Goal: Find specific page/section: Find specific page/section

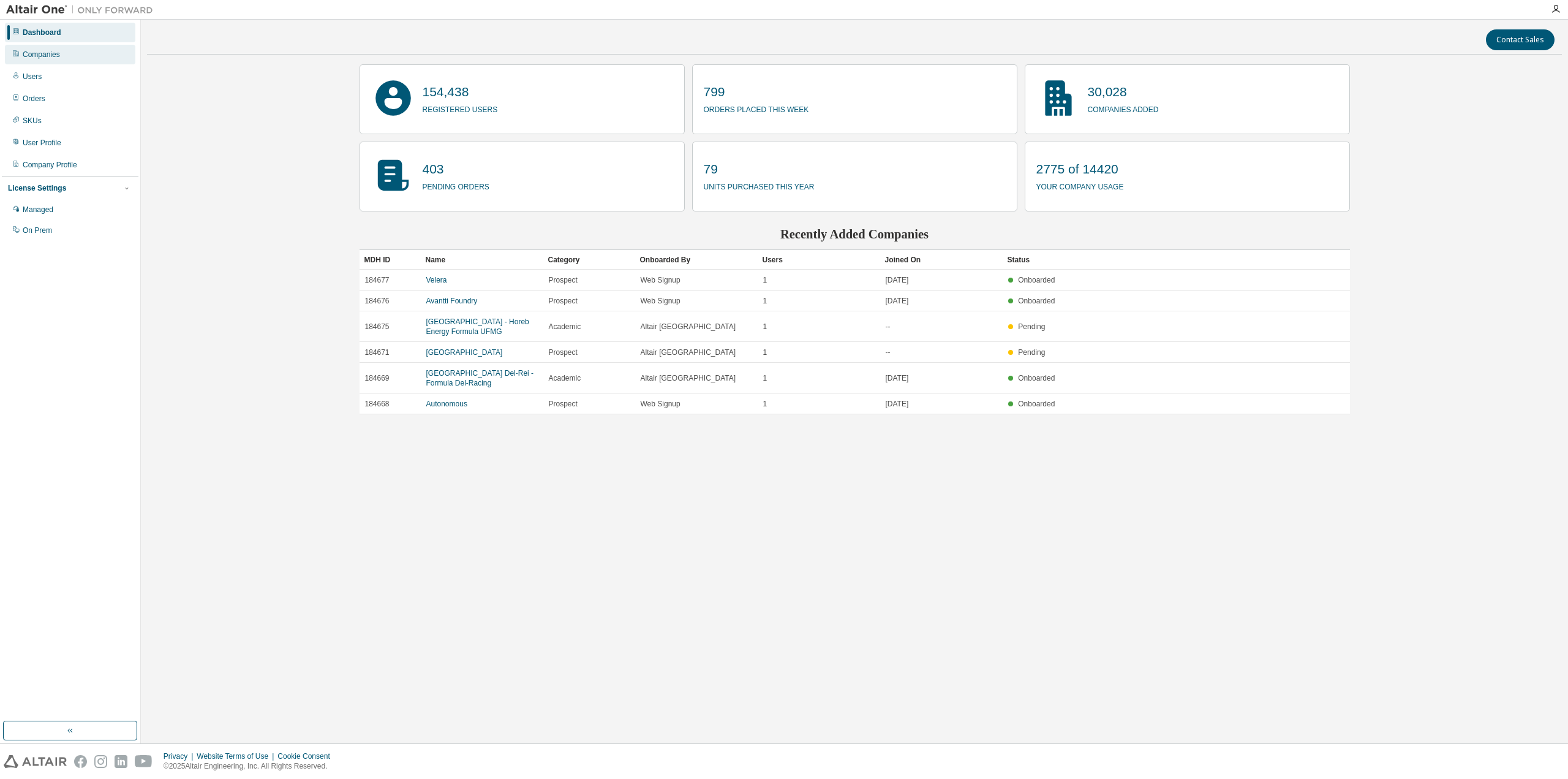
click at [45, 56] on div "Companies" at bounding box center [41, 55] width 37 height 10
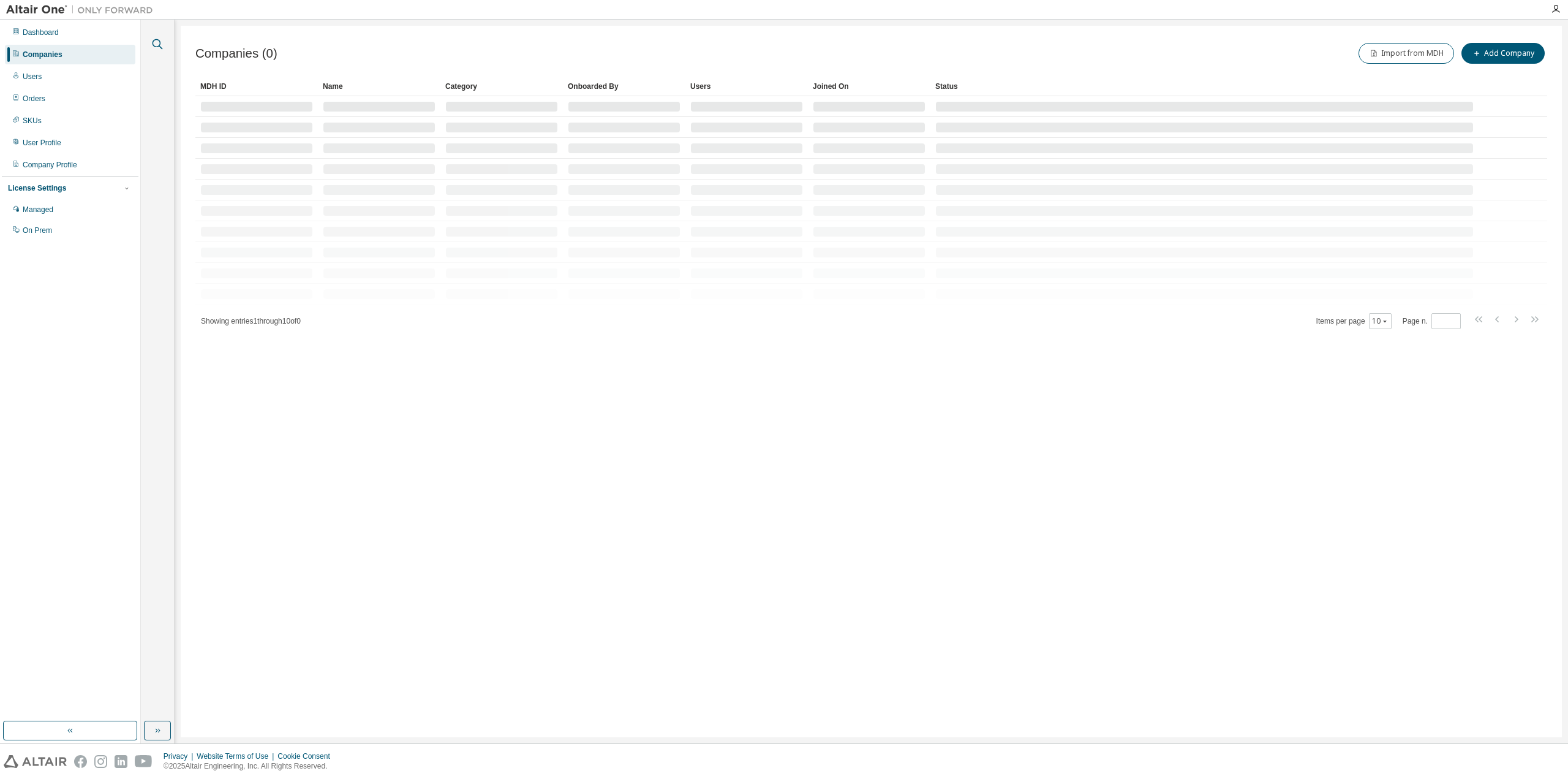
click at [158, 41] on icon "button" at bounding box center [157, 44] width 15 height 15
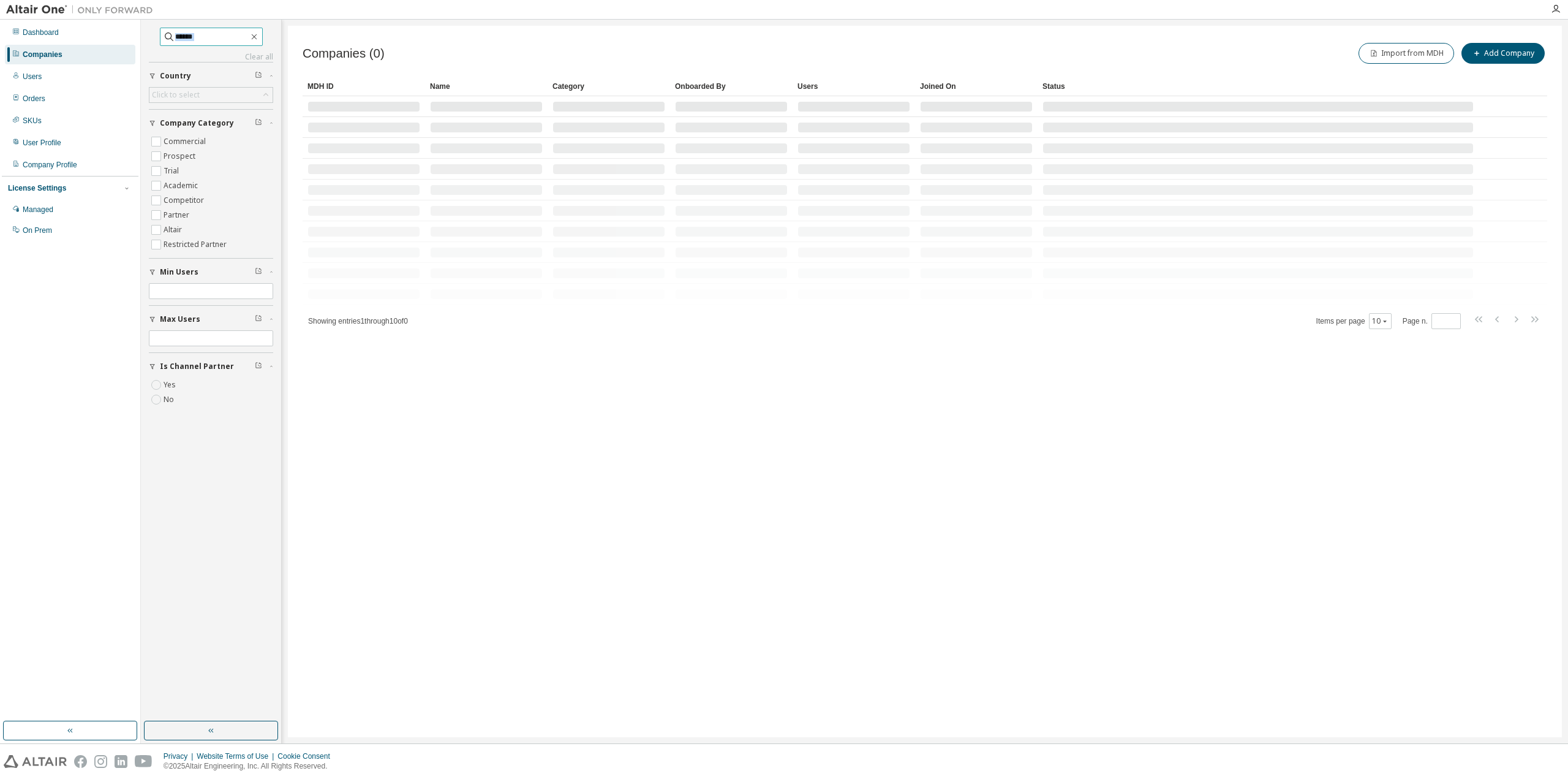
click at [217, 45] on div "Clear all Is Channel Partner Yes No Max Users Min Users Company Category Commer…" at bounding box center [211, 220] width 124 height 386
click at [212, 37] on input "text" at bounding box center [212, 37] width 73 height 12
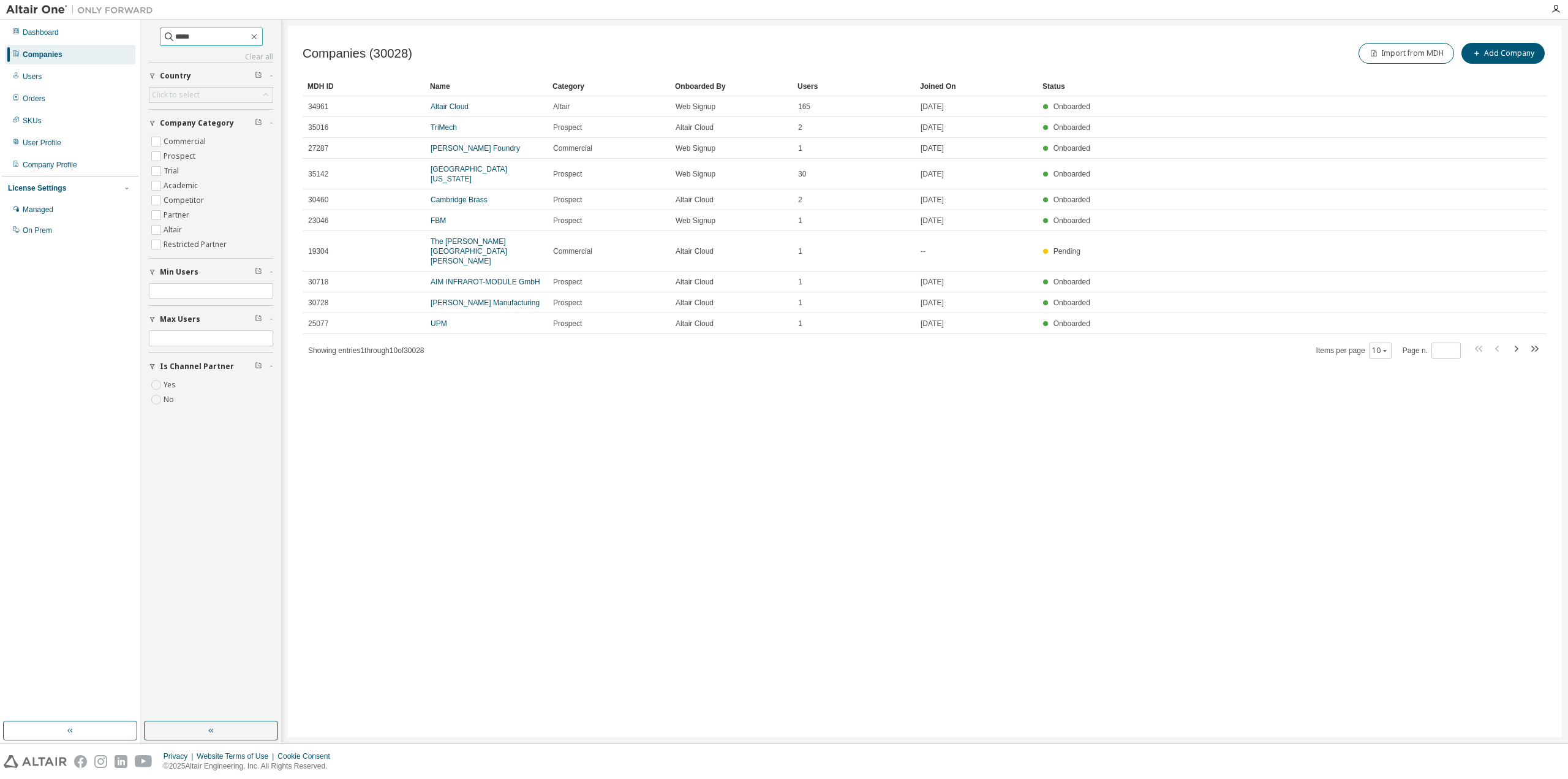
type input "*****"
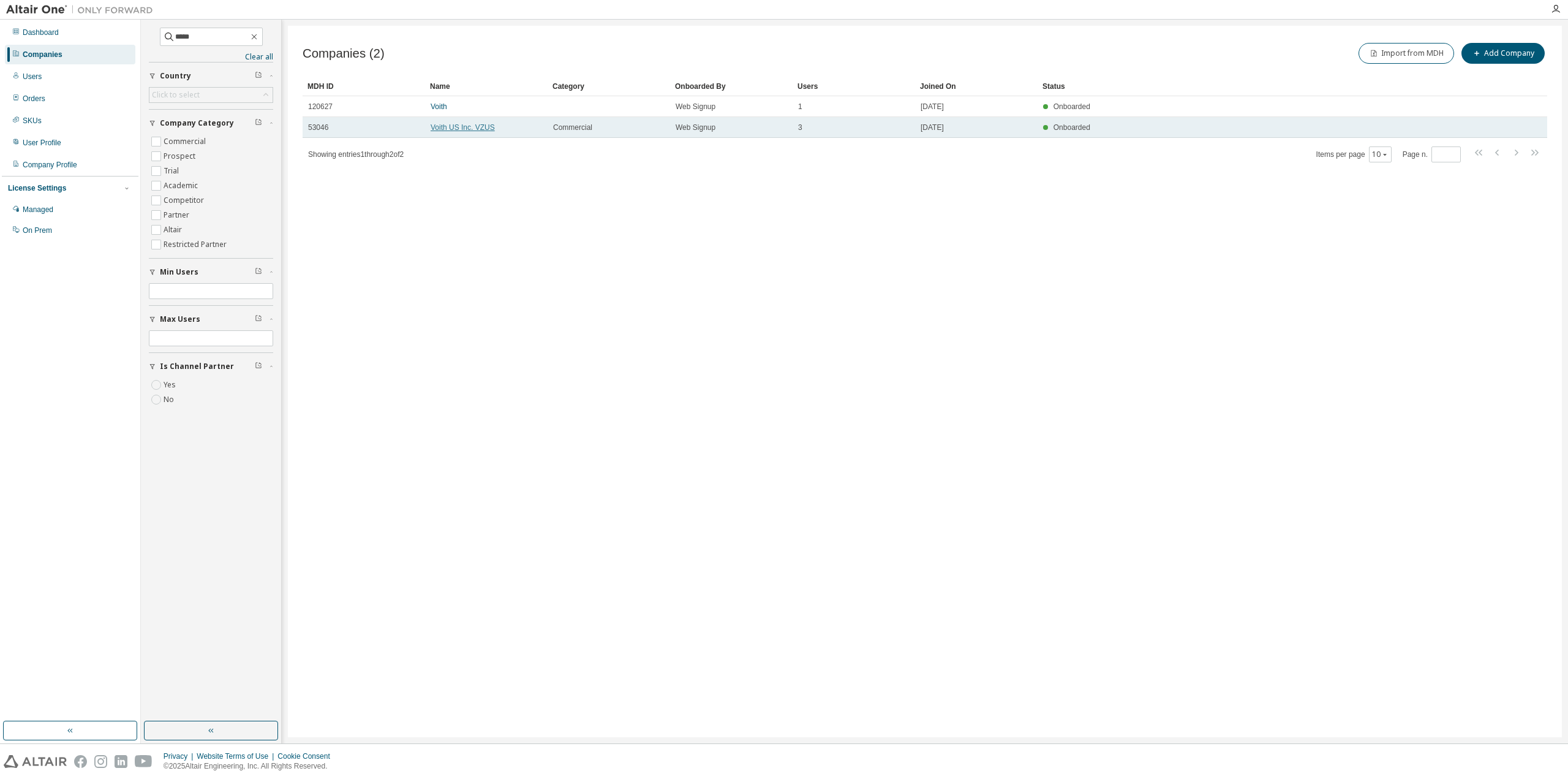
click at [441, 129] on link "Voith US Inc. VZUS" at bounding box center [463, 127] width 65 height 9
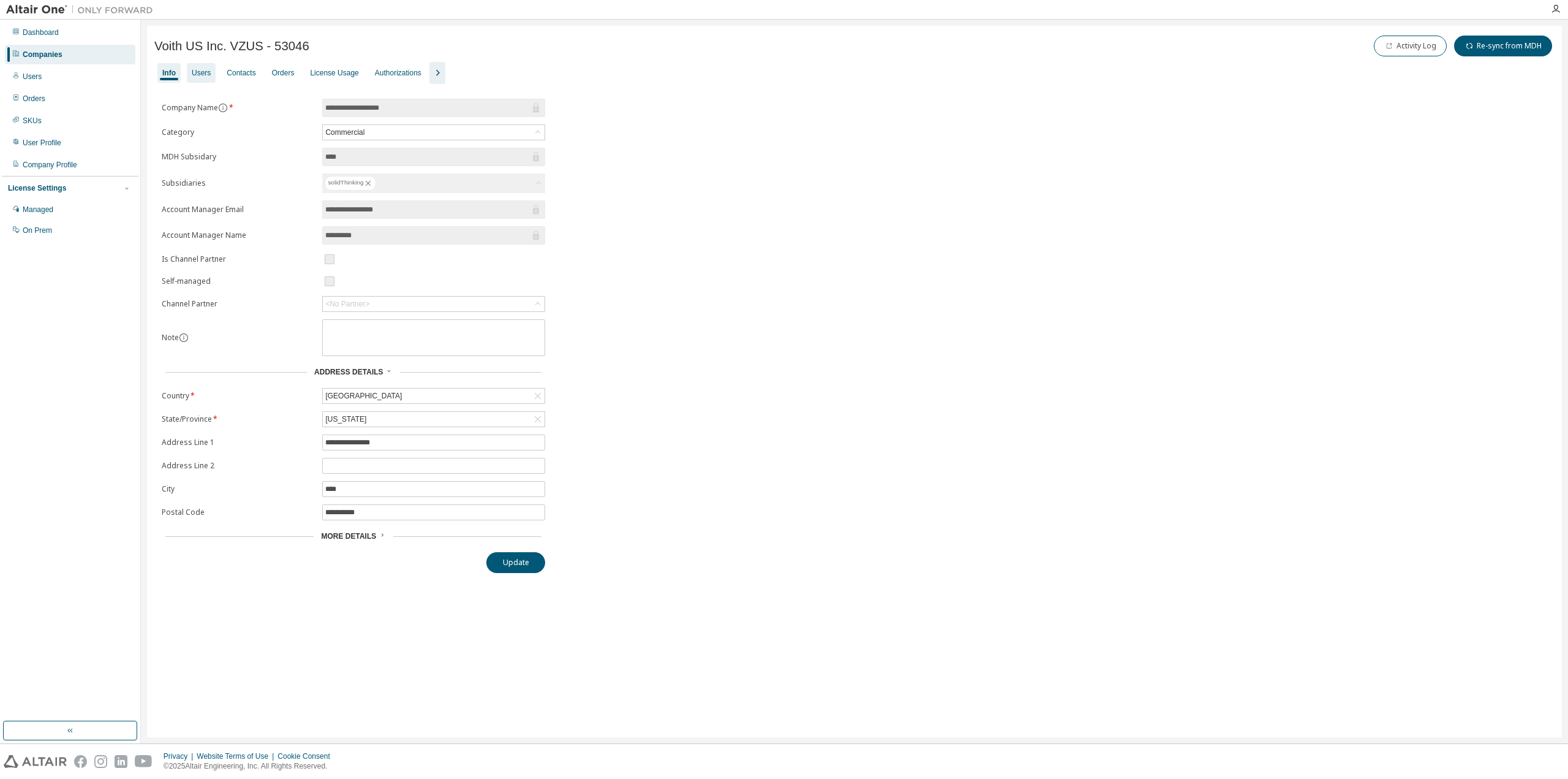
click at [201, 72] on div "Users" at bounding box center [201, 73] width 19 height 10
